Goal: Task Accomplishment & Management: Manage account settings

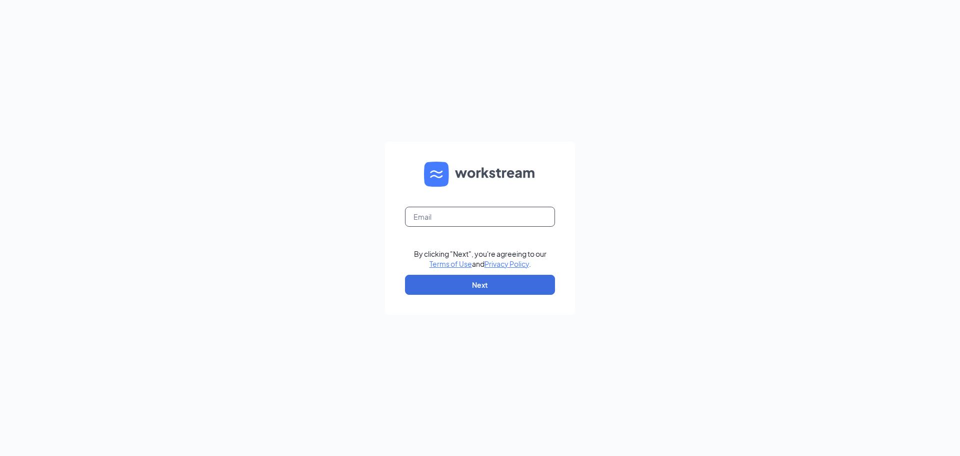
click at [497, 210] on input "text" at bounding box center [480, 217] width 150 height 20
click at [488, 283] on button "Next" at bounding box center [480, 285] width 150 height 20
drag, startPoint x: 524, startPoint y: 212, endPoint x: 216, endPoint y: 223, distance: 307.8
click at [216, 223] on div "madishea1313@gmail.com By clicking "Next", you're agreeing to our Terms of Use …" at bounding box center [480, 228] width 960 height 456
type input "madishea1313@gmail.com"
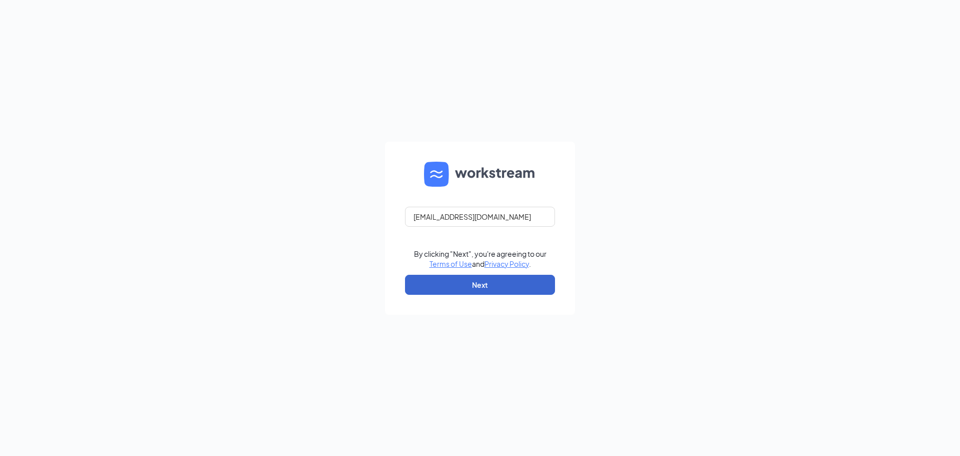
drag, startPoint x: 465, startPoint y: 273, endPoint x: 465, endPoint y: 280, distance: 7.0
click at [465, 280] on form "madishea1313@gmail.com By clicking "Next", you're agreeing to our Terms of Use …" at bounding box center [480, 228] width 190 height 173
click at [465, 280] on button "Next" at bounding box center [480, 285] width 150 height 20
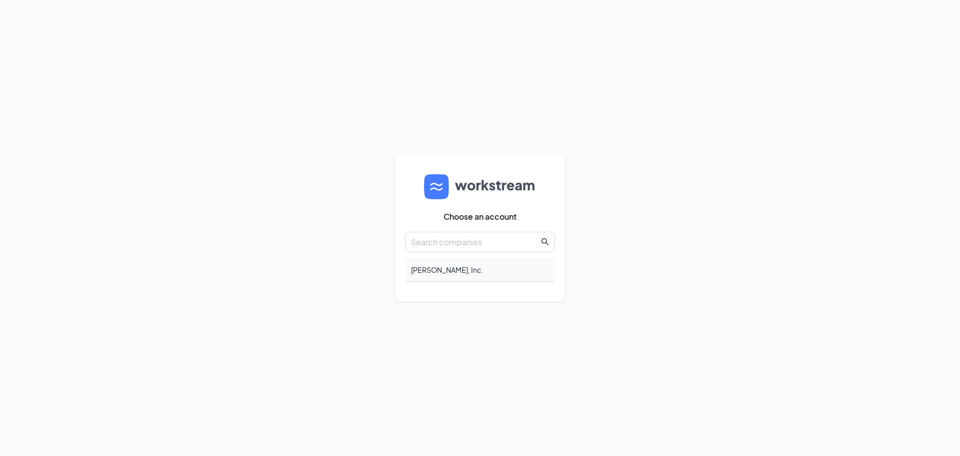
click at [509, 271] on div "Marshall Hopper, Inc." at bounding box center [480, 270] width 150 height 24
